Goal: Task Accomplishment & Management: Use online tool/utility

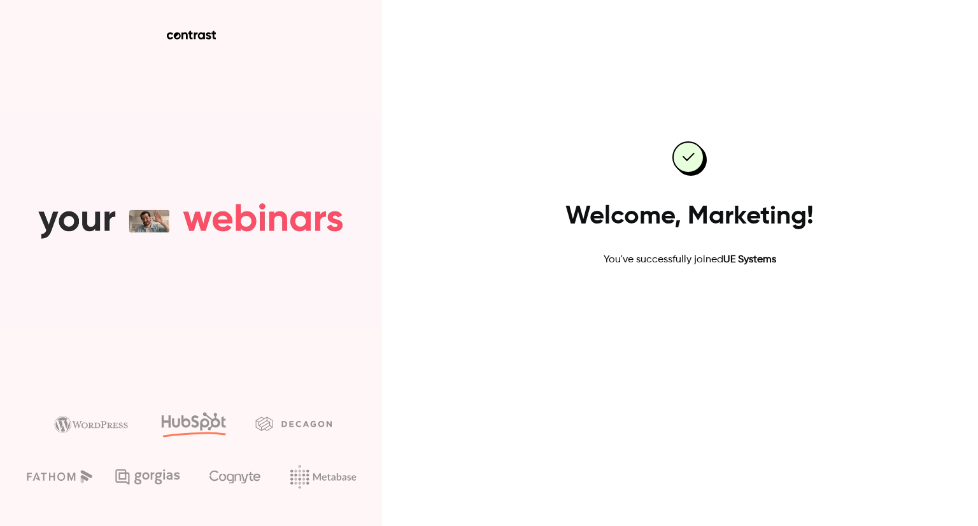
click at [690, 310] on link "Go to dashboard" at bounding box center [689, 308] width 108 height 31
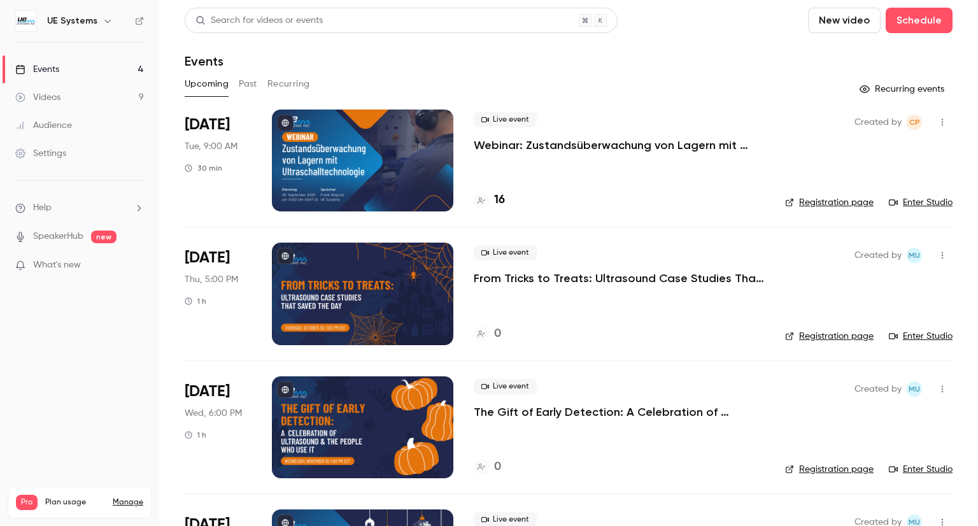
click at [354, 164] on div at bounding box center [362, 161] width 181 height 102
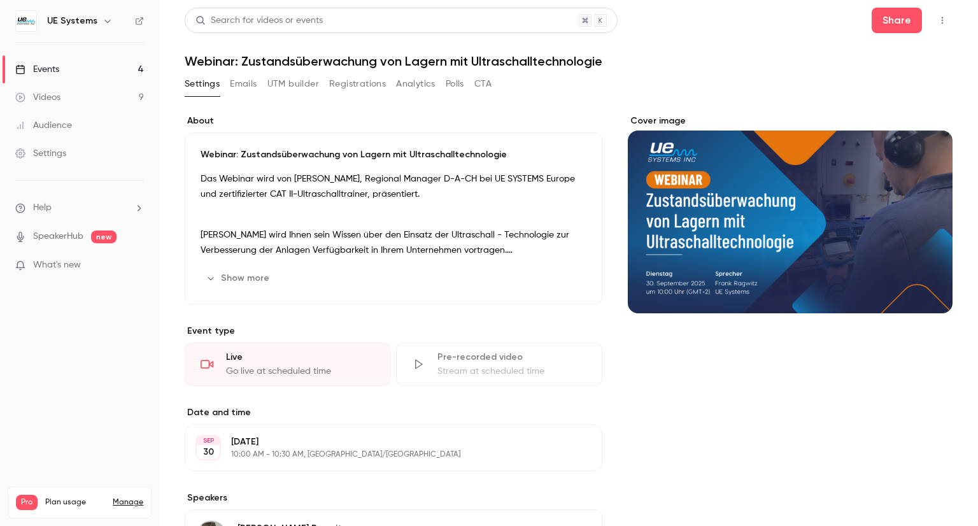
click at [41, 66] on div "Events" at bounding box center [37, 69] width 44 height 13
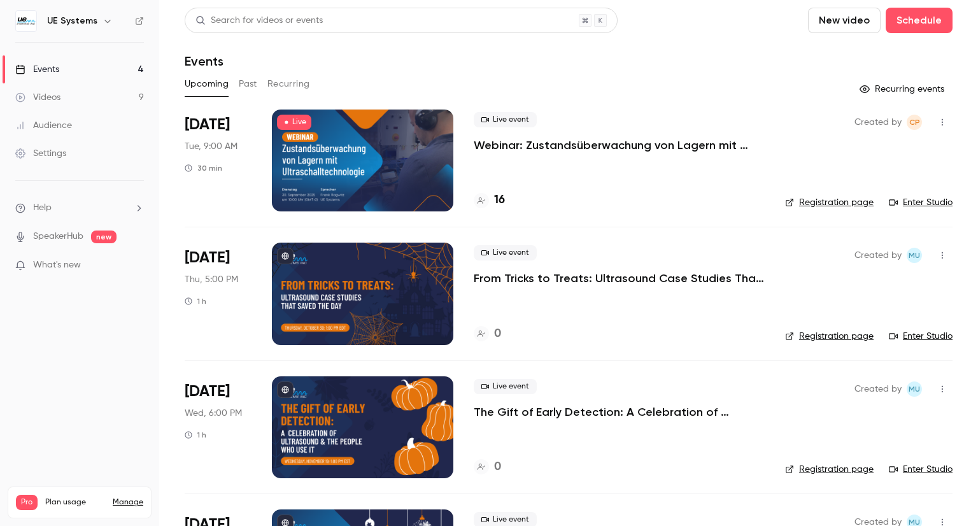
click at [913, 202] on link "Enter Studio" at bounding box center [921, 202] width 64 height 13
